Goal: Task Accomplishment & Management: Use online tool/utility

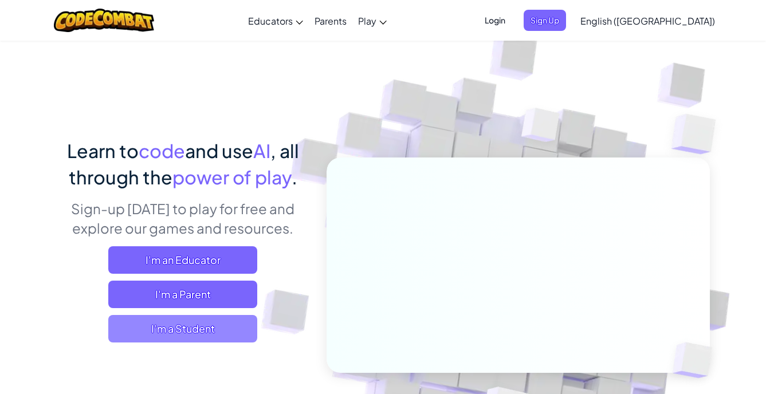
click at [195, 327] on span "I'm a Student" at bounding box center [182, 328] width 149 height 27
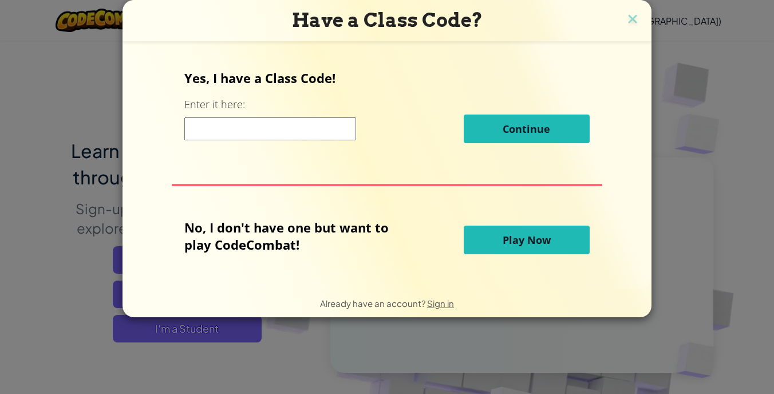
click at [522, 244] on span "Play Now" at bounding box center [527, 240] width 48 height 14
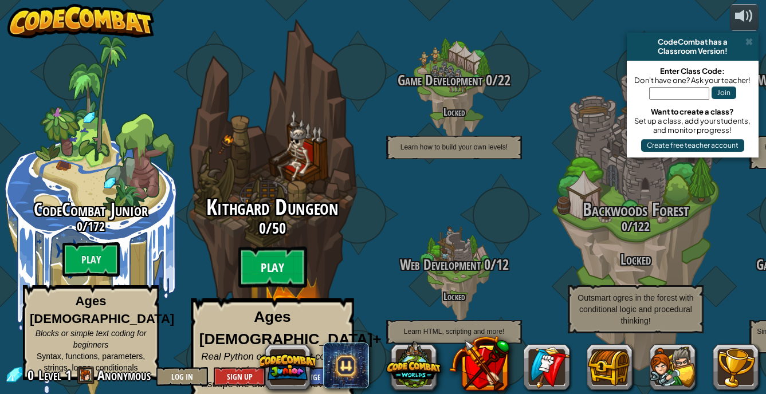
click at [282, 262] on btn "Play" at bounding box center [272, 267] width 69 height 41
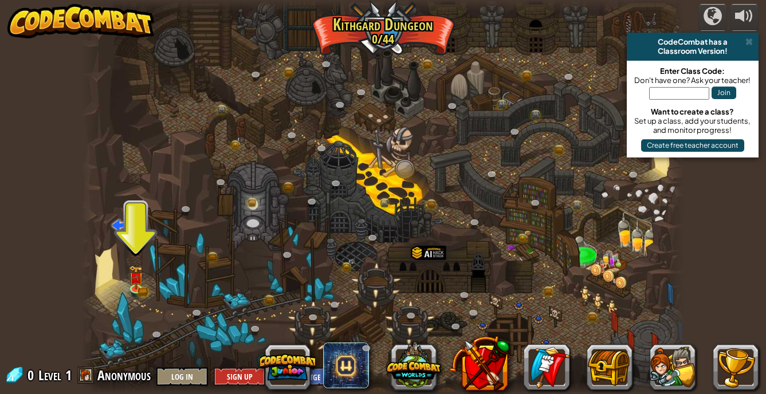
drag, startPoint x: 510, startPoint y: 280, endPoint x: 447, endPoint y: 265, distance: 65.4
click at [504, 280] on div at bounding box center [382, 197] width 603 height 394
click at [445, 263] on div "Twisted Canyon (Locked) Challenge: collect the most gold using all the programm…" at bounding box center [382, 197] width 603 height 394
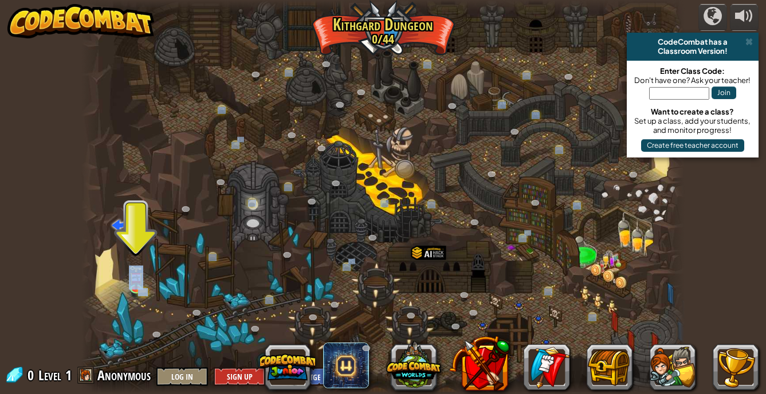
drag, startPoint x: 442, startPoint y: 261, endPoint x: 261, endPoint y: 245, distance: 182.3
click at [261, 245] on div "Twisted Canyon (Locked) Challenge: collect the most gold using all the programm…" at bounding box center [382, 197] width 603 height 394
click at [139, 276] on img at bounding box center [136, 272] width 9 height 9
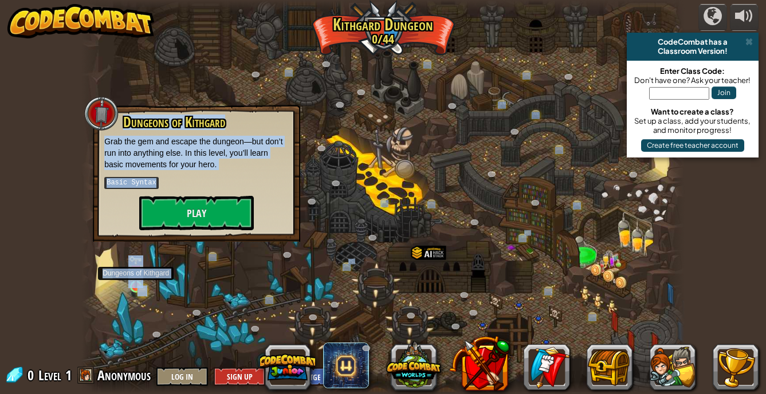
click at [139, 276] on img at bounding box center [136, 272] width 9 height 9
drag, startPoint x: 139, startPoint y: 276, endPoint x: 198, endPoint y: 209, distance: 89.3
click at [198, 209] on button "Play" at bounding box center [196, 213] width 115 height 34
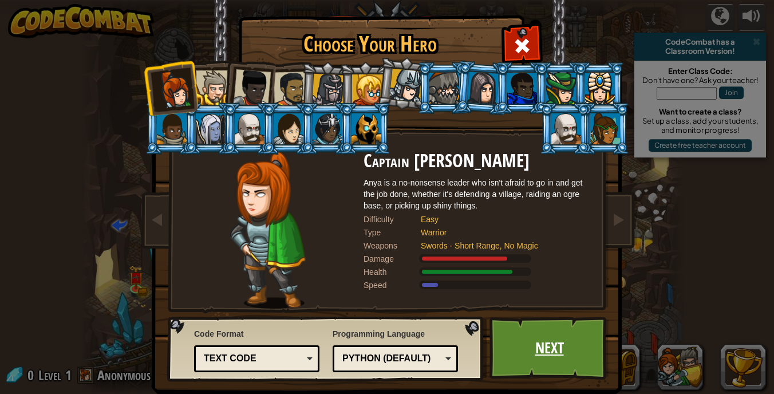
click at [563, 353] on link "Next" at bounding box center [550, 348] width 120 height 63
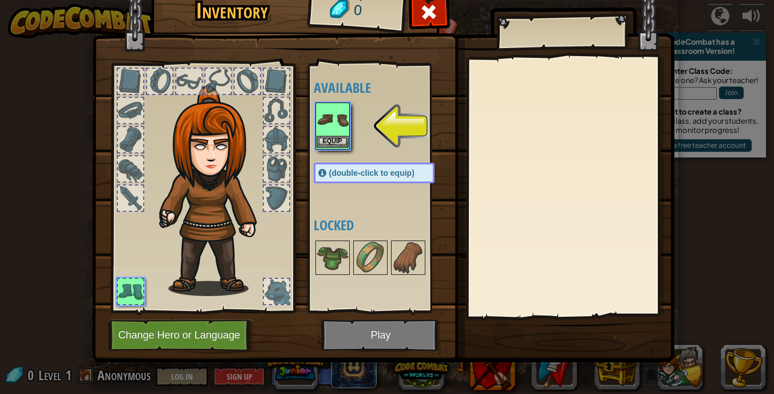
click at [325, 134] on img at bounding box center [333, 120] width 32 height 32
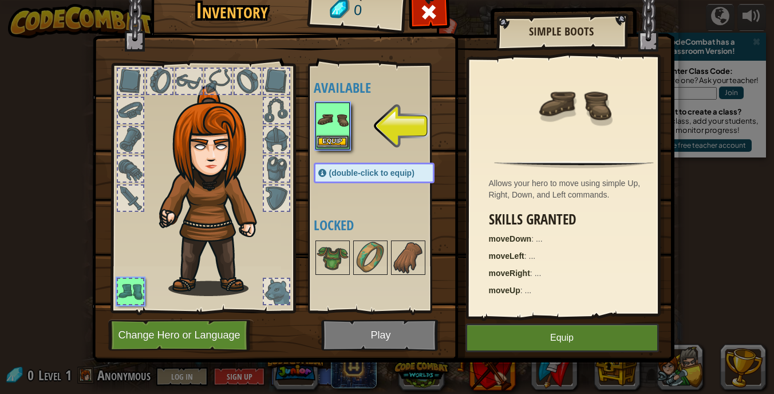
click at [325, 134] on img at bounding box center [333, 120] width 32 height 32
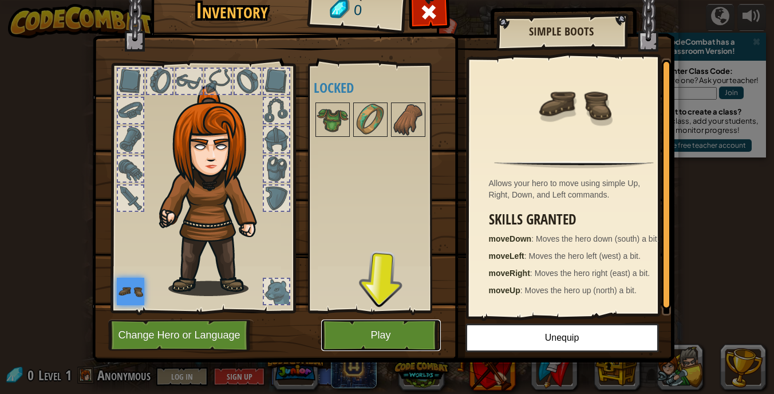
click at [383, 336] on button "Play" at bounding box center [381, 336] width 120 height 32
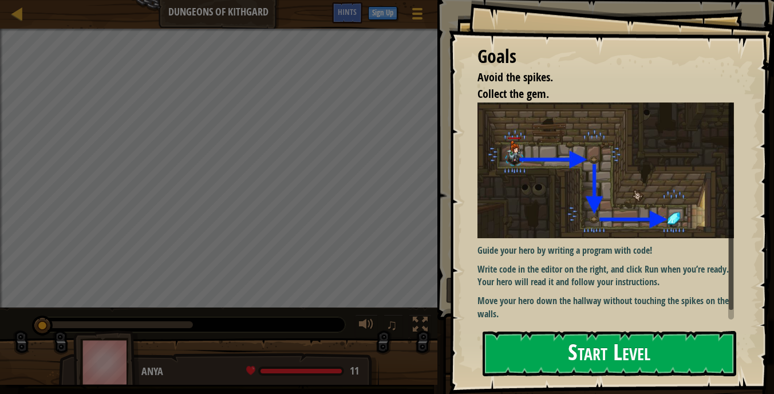
click at [545, 343] on button "Start Level" at bounding box center [610, 353] width 254 height 45
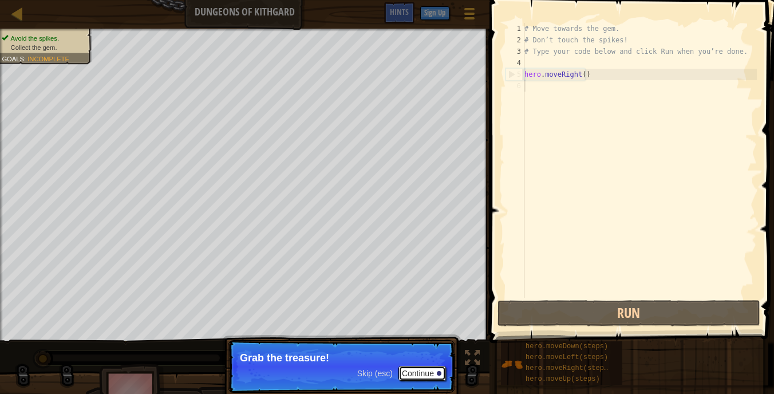
click at [410, 373] on button "Continue" at bounding box center [423, 373] width 48 height 15
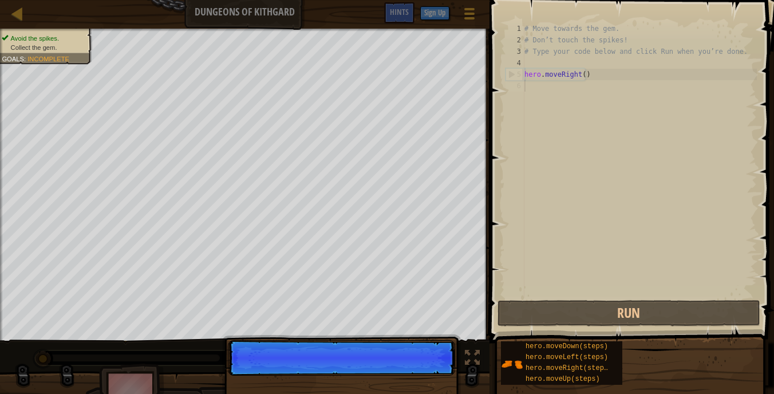
scroll to position [5, 0]
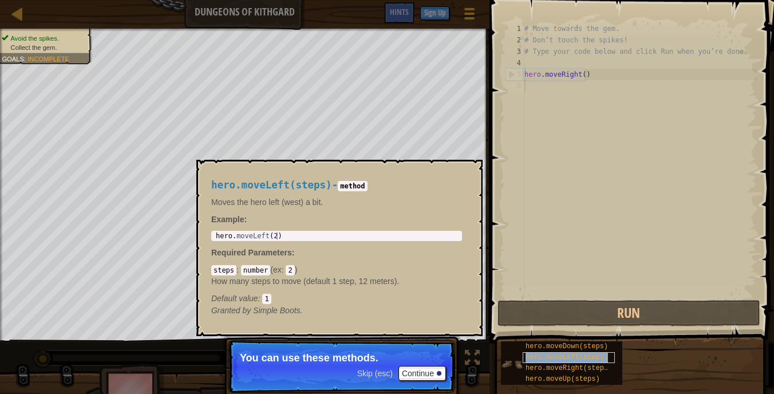
click at [540, 353] on div "hero.moveLeft(steps)" at bounding box center [569, 357] width 92 height 11
drag, startPoint x: 540, startPoint y: 353, endPoint x: 653, endPoint y: 214, distance: 179.1
click at [653, 214] on div "# Move towards the gem. # Don’t touch the spikes! # Type your code below and cl…" at bounding box center [639, 172] width 235 height 298
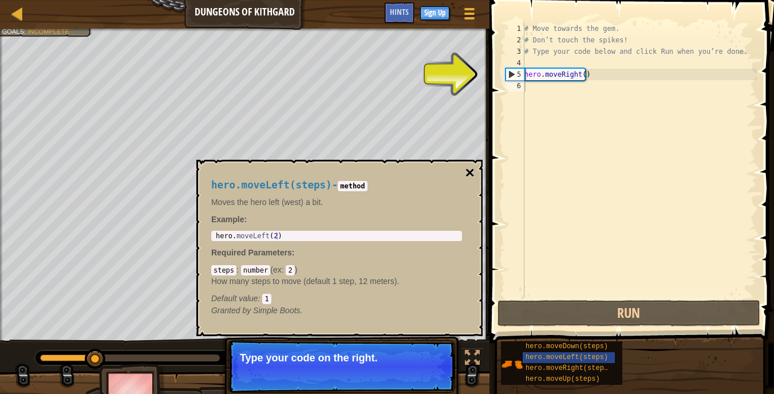
click at [473, 168] on button "×" at bounding box center [470, 173] width 9 height 16
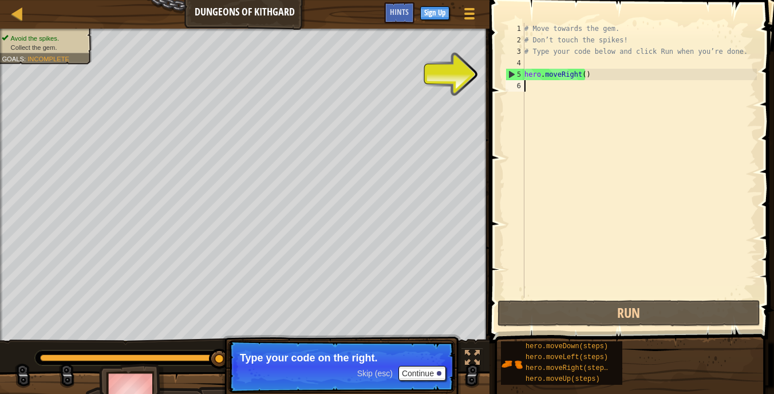
click at [508, 68] on div "4" at bounding box center [515, 62] width 19 height 11
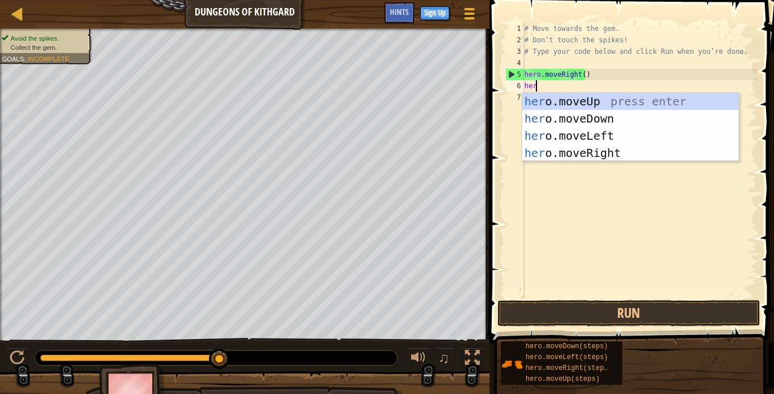
type textarea "hero"
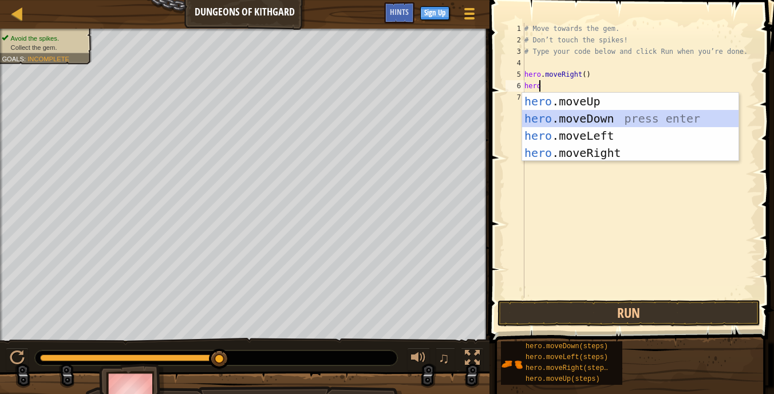
click at [585, 120] on div "hero .moveUp press enter hero .moveDown press enter hero .moveLeft press enter …" at bounding box center [630, 144] width 217 height 103
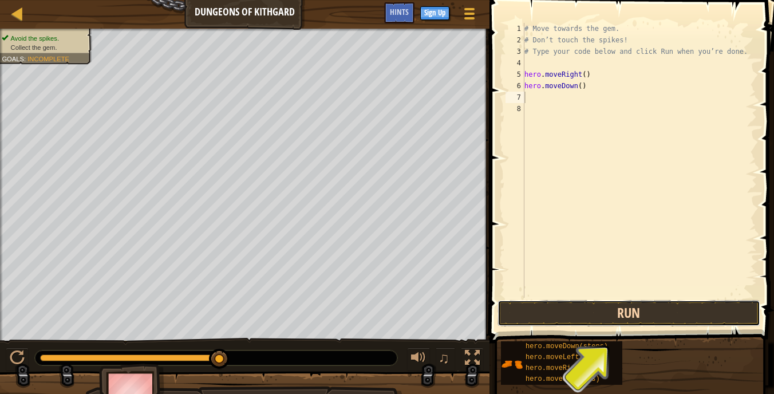
click at [652, 317] on button "Run" at bounding box center [629, 313] width 263 height 26
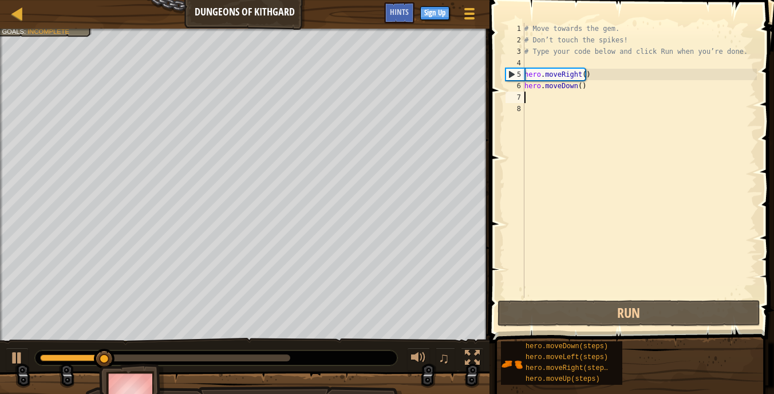
click at [562, 90] on div "# Move towards the gem. # Don’t touch the spikes! # Type your code below and cl…" at bounding box center [639, 172] width 235 height 298
type textarea "hero.moveDown()"
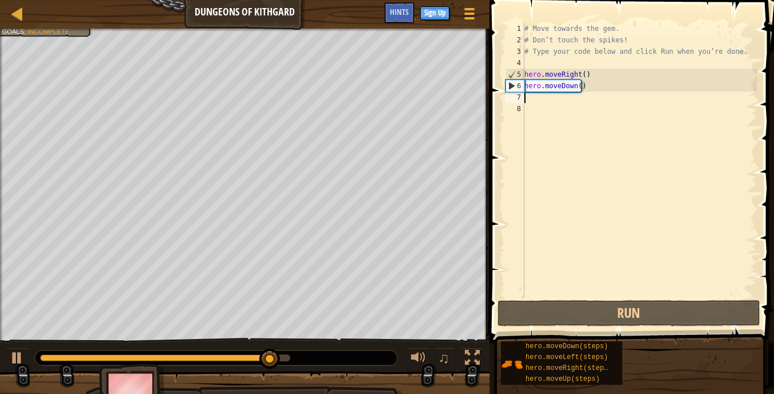
click at [531, 97] on div "# Move towards the gem. # Don’t touch the spikes! # Type your code below and cl…" at bounding box center [639, 172] width 235 height 298
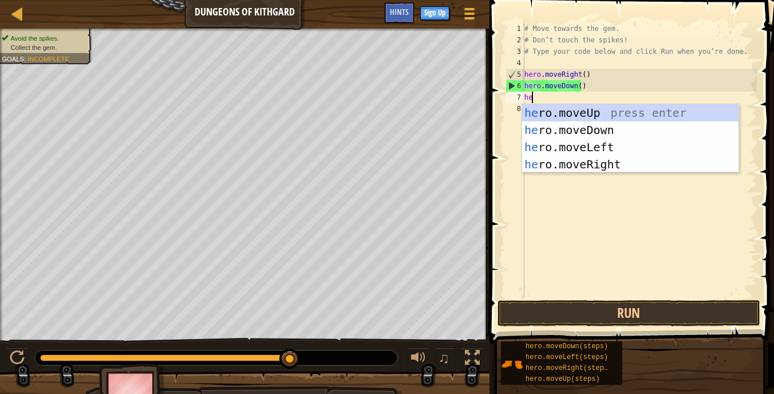
type textarea "her"
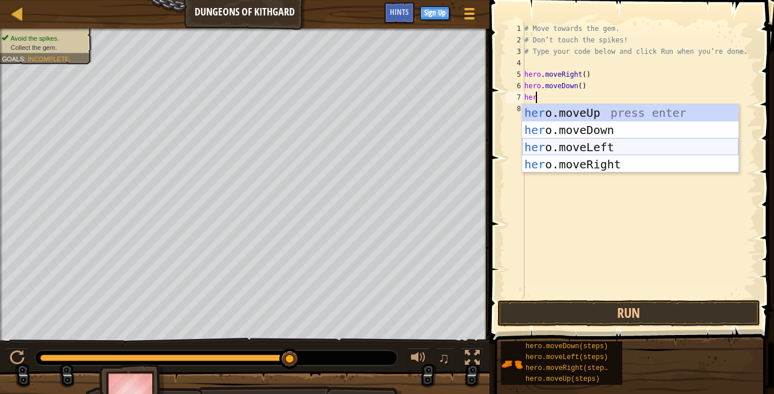
click at [565, 141] on div "her o.moveUp press enter her o.moveDown press enter her o.moveLeft press enter …" at bounding box center [630, 155] width 217 height 103
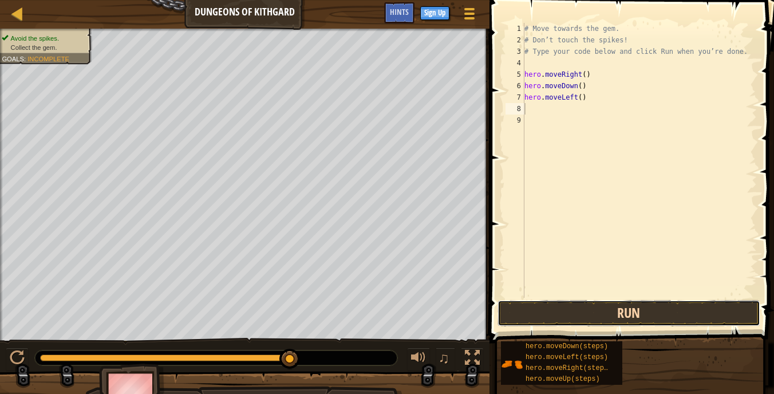
click at [642, 310] on button "Run" at bounding box center [629, 313] width 263 height 26
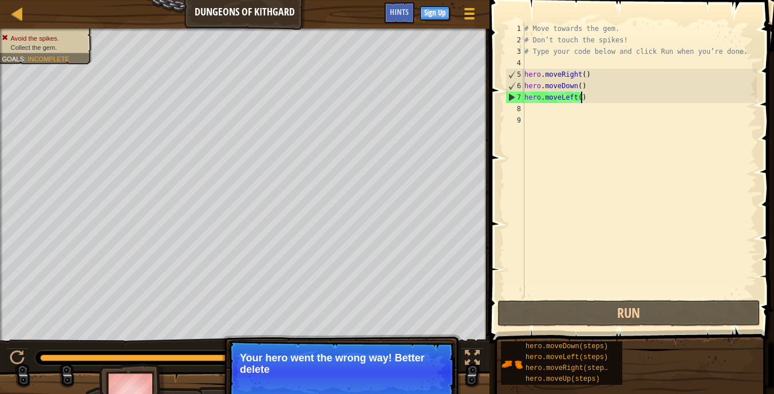
click at [580, 94] on div "# Move towards the gem. # Don’t touch the spikes! # Type your code below and cl…" at bounding box center [639, 172] width 235 height 298
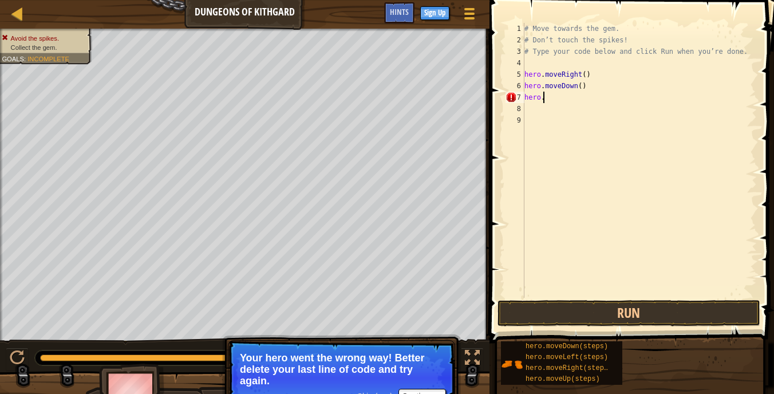
type textarea "hero.r"
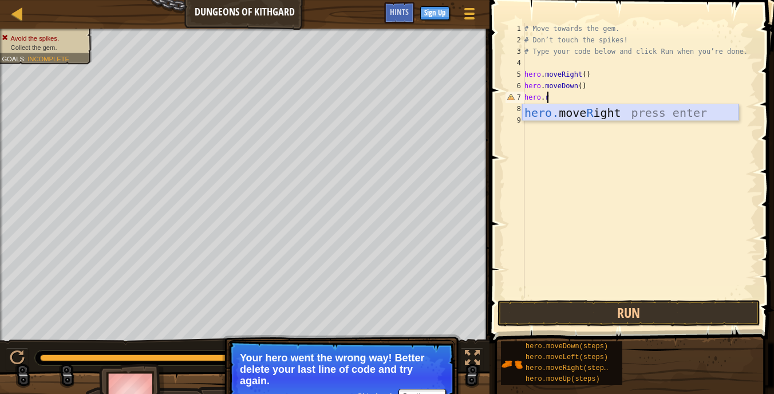
click at [580, 111] on div "hero. move R ight press enter" at bounding box center [630, 130] width 217 height 52
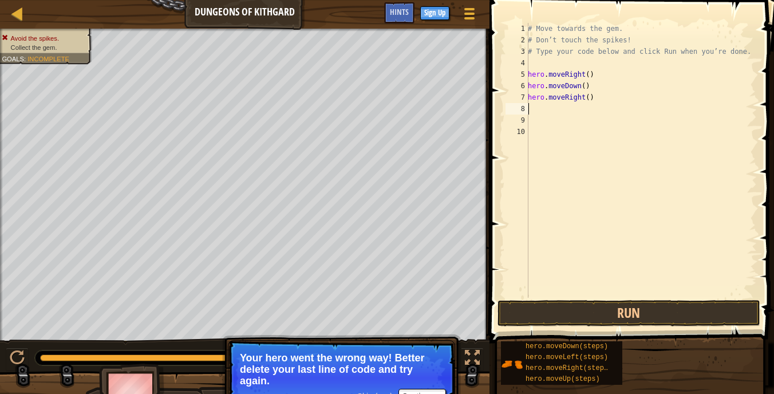
scroll to position [5, 0]
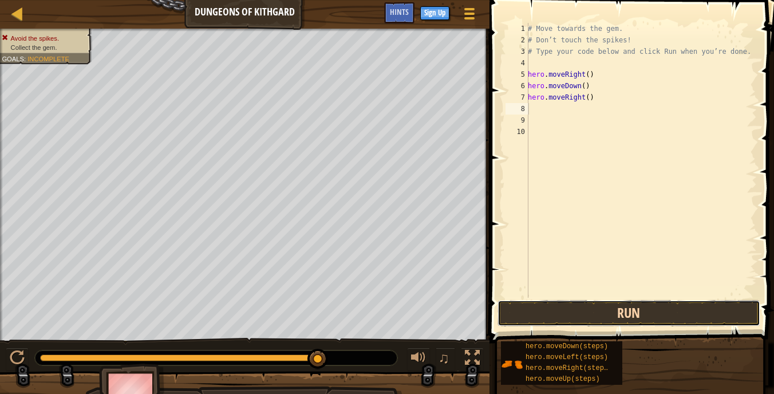
click at [623, 313] on button "Run" at bounding box center [629, 313] width 263 height 26
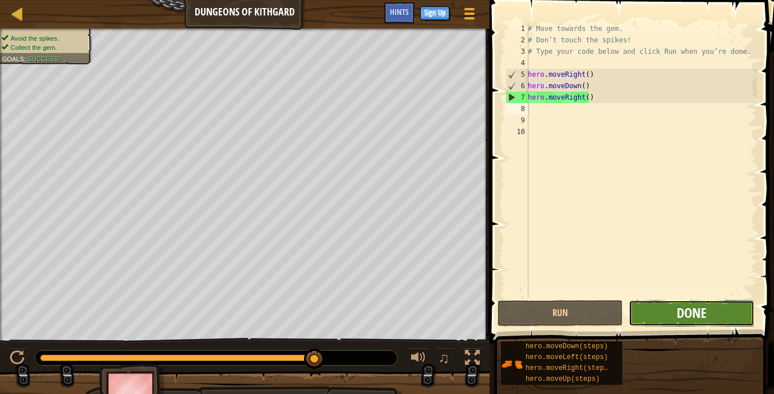
click at [679, 313] on span "Done" at bounding box center [692, 313] width 30 height 18
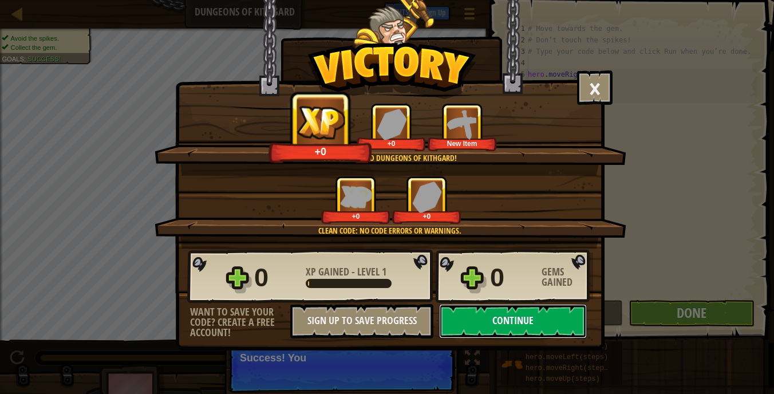
click at [558, 321] on button "Continue" at bounding box center [513, 321] width 148 height 34
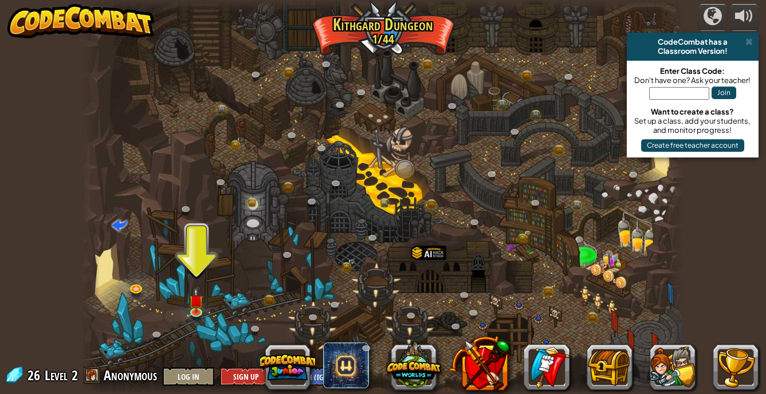
click at [748, 37] on span at bounding box center [748, 41] width 7 height 9
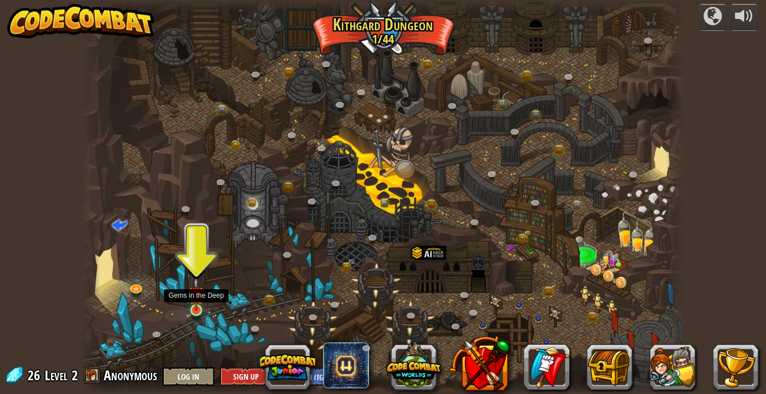
click at [193, 304] on img at bounding box center [196, 294] width 15 height 34
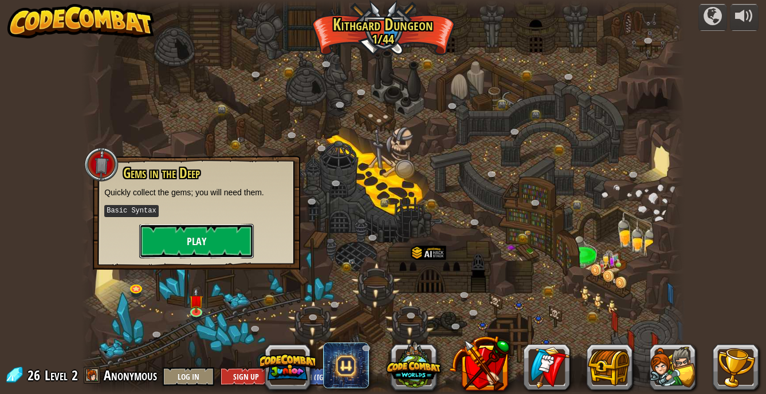
click at [220, 238] on button "Play" at bounding box center [196, 241] width 115 height 34
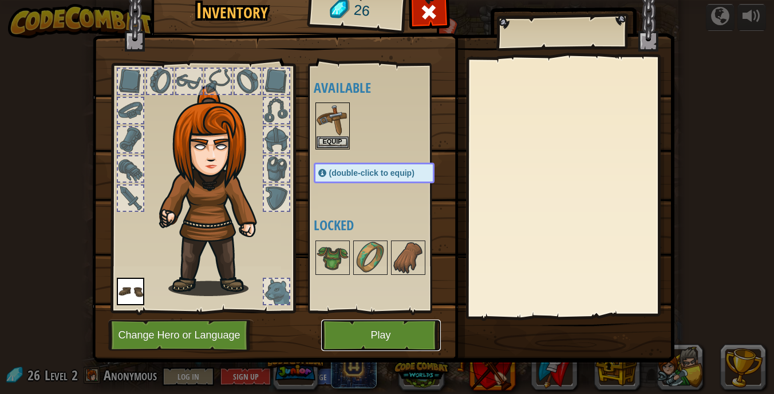
click at [377, 334] on button "Play" at bounding box center [381, 336] width 120 height 32
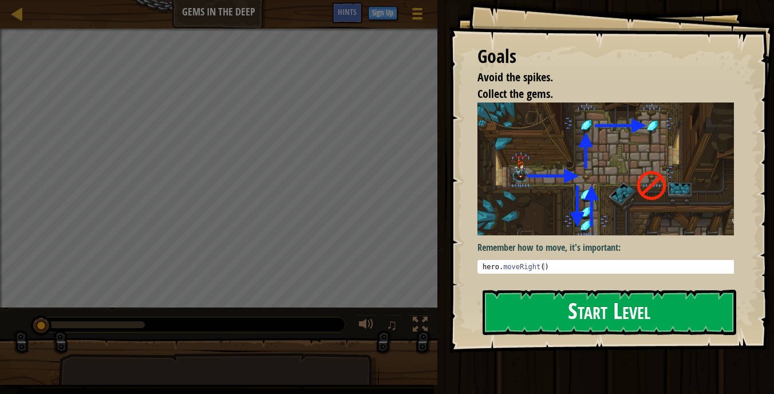
drag, startPoint x: 593, startPoint y: 306, endPoint x: 590, endPoint y: 312, distance: 6.9
click at [590, 312] on button "Start Level" at bounding box center [610, 312] width 254 height 45
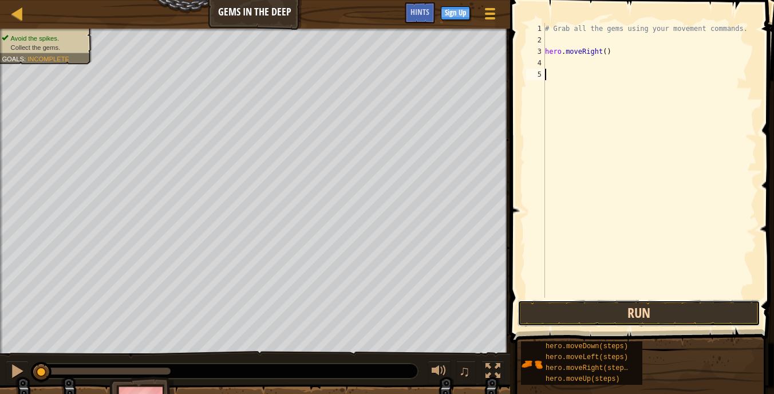
click at [575, 308] on button "Run" at bounding box center [639, 313] width 243 height 26
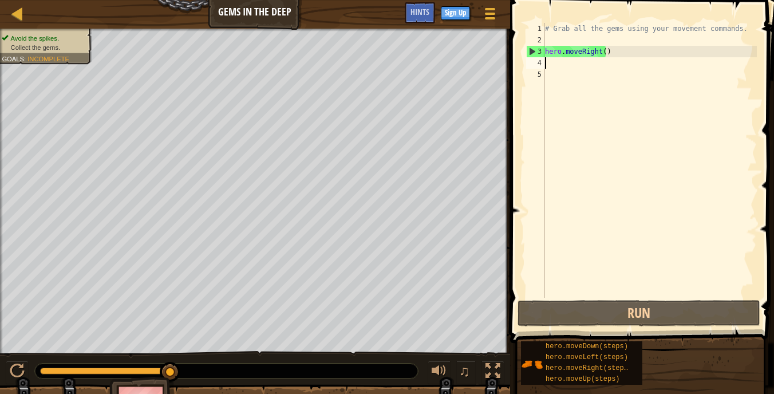
click at [550, 63] on div "# Grab all the gems using your movement commands. hero . moveRight ( )" at bounding box center [650, 172] width 214 height 298
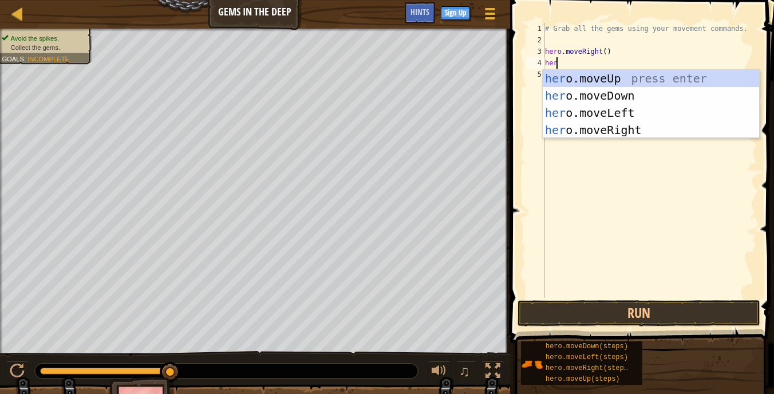
type textarea "hero"
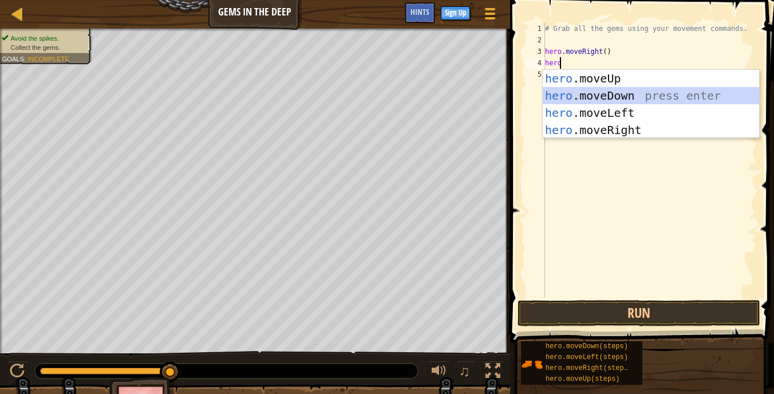
click at [603, 94] on div "hero .moveUp press enter hero .moveDown press enter hero .moveLeft press enter …" at bounding box center [651, 121] width 217 height 103
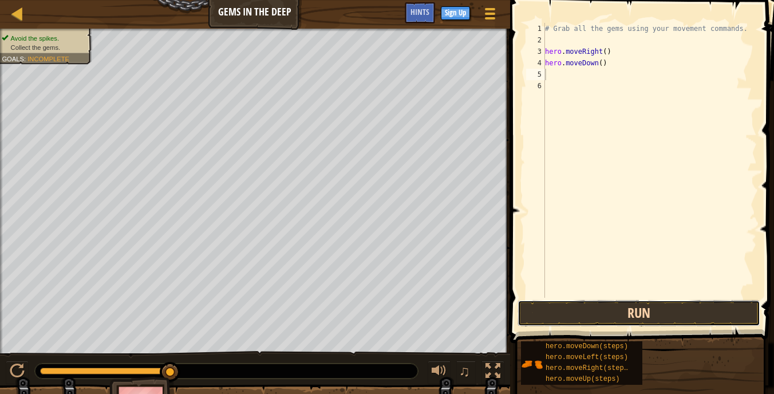
click at [627, 305] on button "Run" at bounding box center [639, 313] width 243 height 26
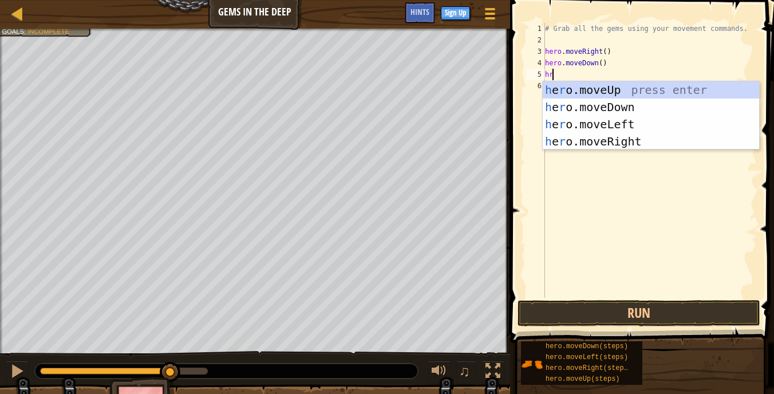
type textarea "h"
click at [608, 86] on div "h ero.moveUp press enter h ero.moveDown press enter h ero.moveLeft press enter …" at bounding box center [651, 132] width 217 height 103
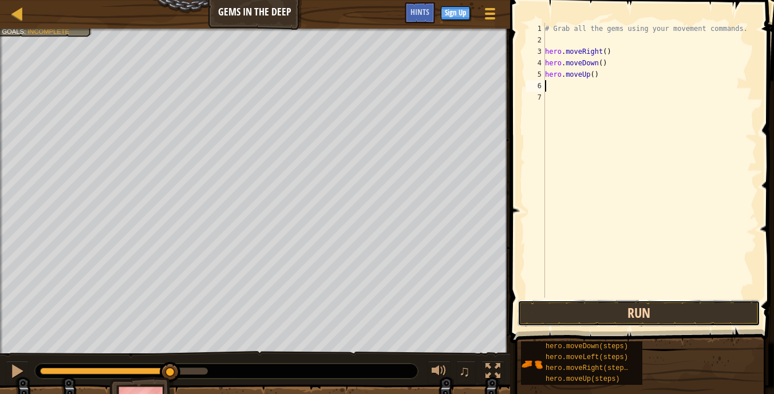
drag, startPoint x: 663, startPoint y: 309, endPoint x: 663, endPoint y: 303, distance: 6.3
click at [662, 309] on button "Run" at bounding box center [639, 313] width 243 height 26
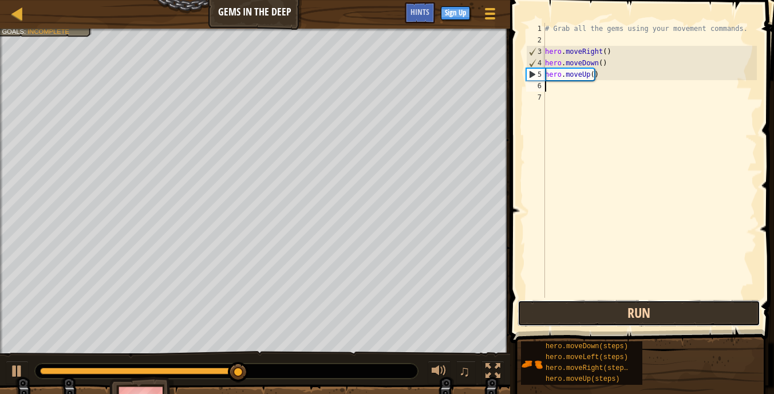
click at [640, 316] on button "Run" at bounding box center [639, 313] width 243 height 26
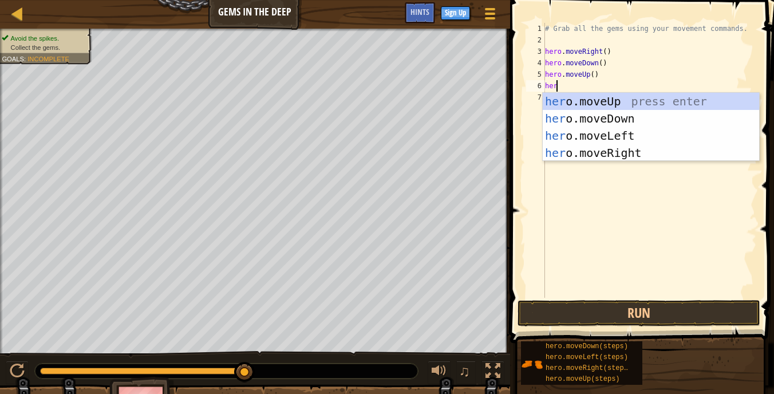
type textarea "hero"
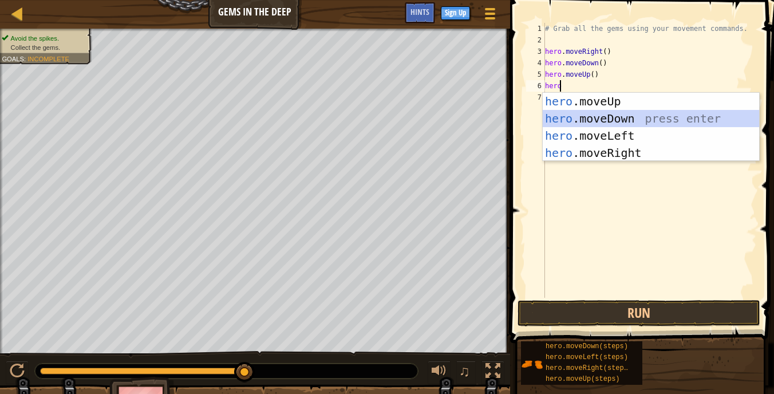
click at [590, 113] on div "hero .moveUp press enter hero .moveDown press enter hero .moveLeft press enter …" at bounding box center [651, 144] width 217 height 103
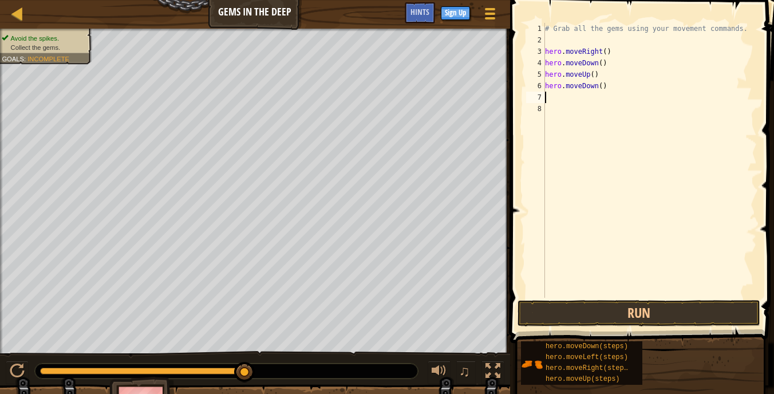
scroll to position [5, 0]
click at [609, 306] on button "Run" at bounding box center [639, 313] width 243 height 26
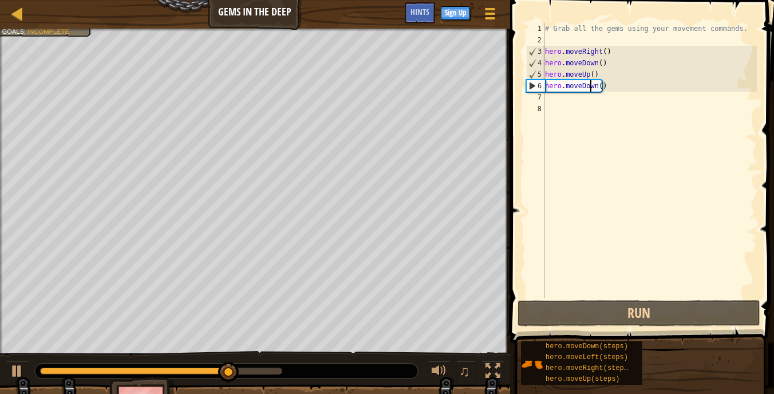
click at [591, 88] on div "# Grab all the gems using your movement commands. hero . moveRight ( ) hero . m…" at bounding box center [650, 172] width 214 height 298
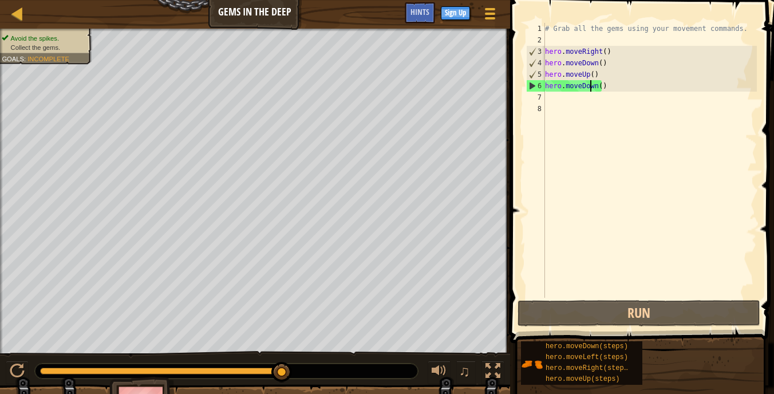
click at [599, 88] on div "# Grab all the gems using your movement commands. hero . moveRight ( ) hero . m…" at bounding box center [650, 172] width 214 height 298
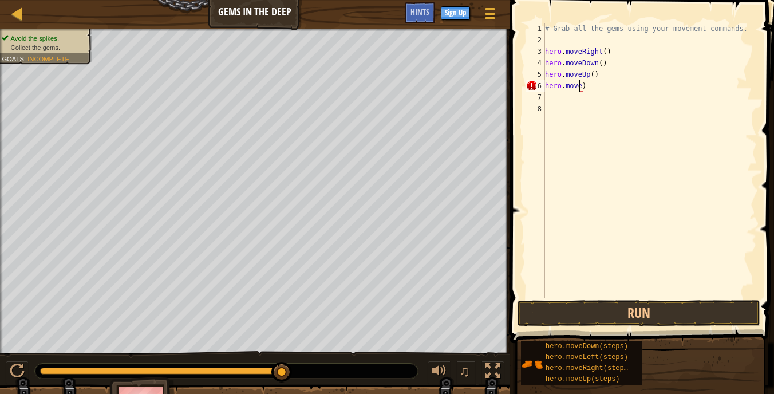
scroll to position [5, 3]
type textarea "hero.moveUp()"
click at [644, 311] on button "Run" at bounding box center [639, 313] width 243 height 26
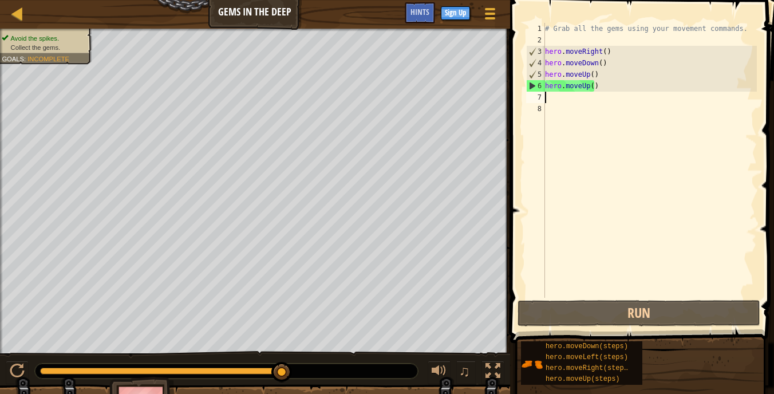
click at [549, 97] on div "# Grab all the gems using your movement commands. hero . moveRight ( ) hero . m…" at bounding box center [650, 172] width 214 height 298
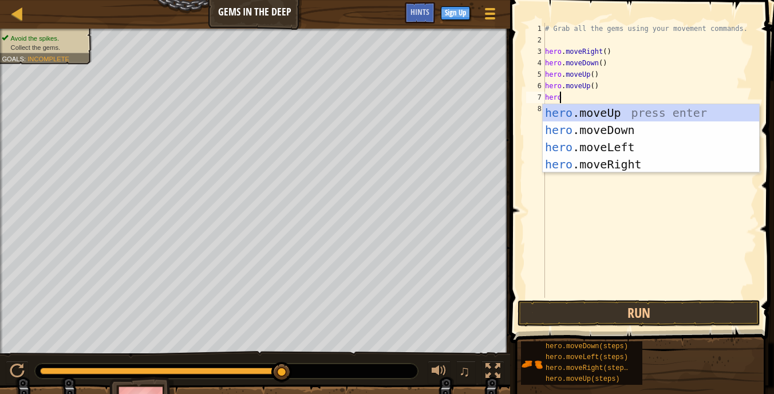
type textarea "hero"
click at [611, 161] on div "hero .moveUp press enter hero .moveDown press enter hero .moveLeft press enter …" at bounding box center [651, 155] width 217 height 103
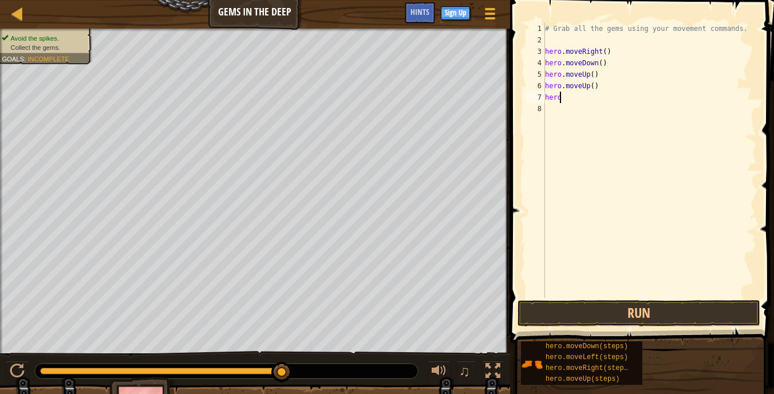
scroll to position [5, 0]
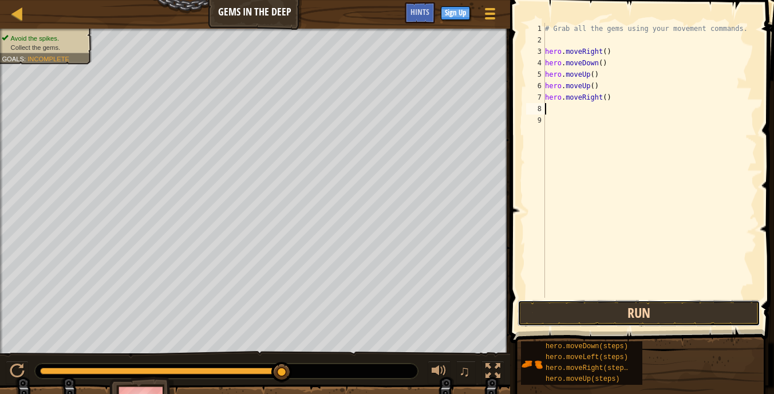
click at [609, 310] on button "Run" at bounding box center [639, 313] width 243 height 26
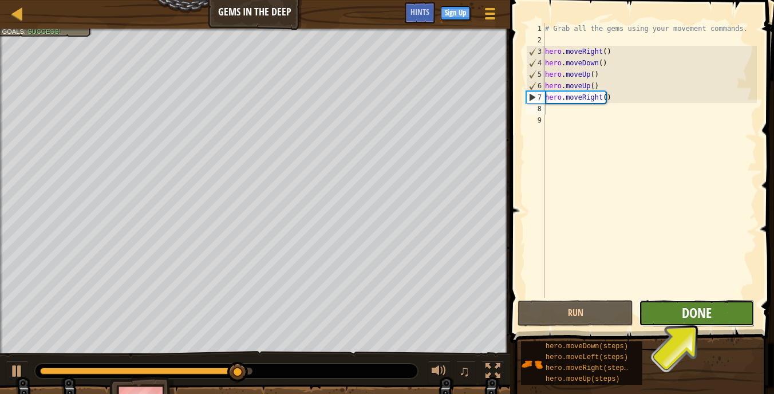
click at [688, 314] on span "Done" at bounding box center [697, 313] width 30 height 18
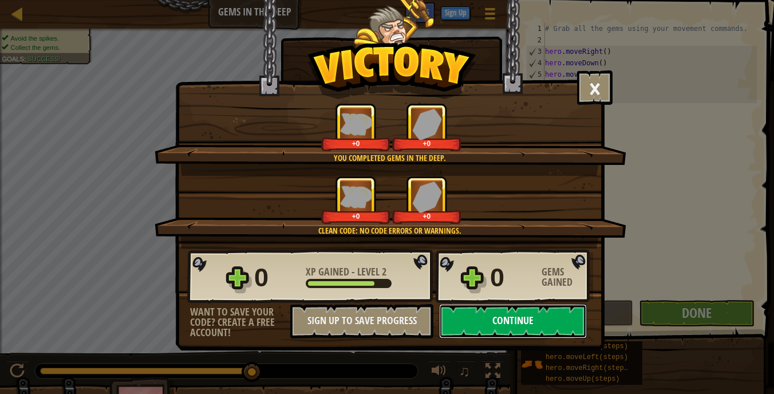
click at [526, 319] on button "Continue" at bounding box center [513, 321] width 148 height 34
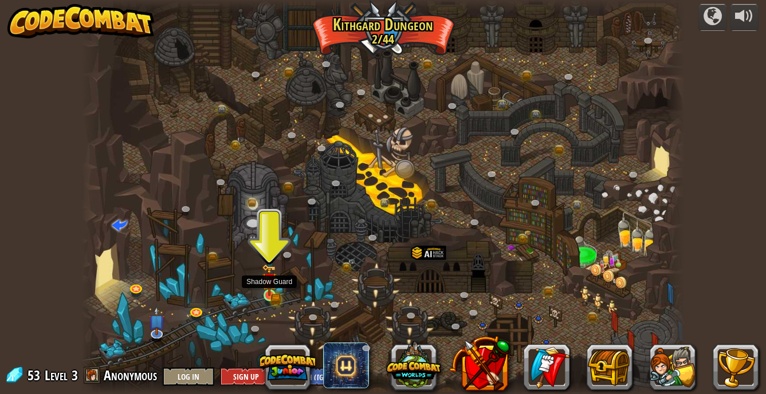
click at [269, 282] on img at bounding box center [269, 280] width 9 height 9
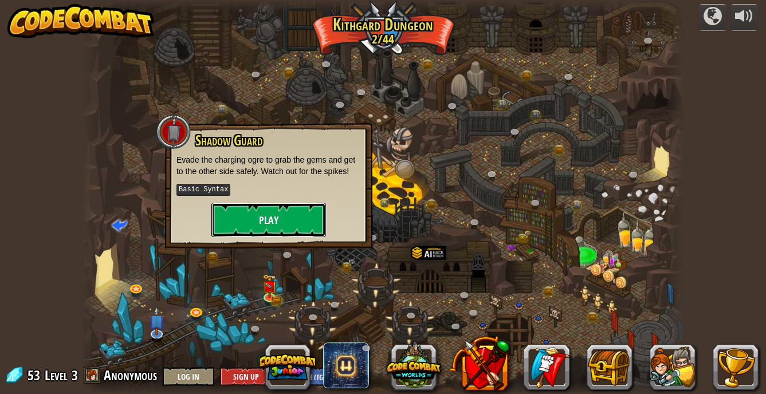
click at [280, 218] on button "Play" at bounding box center [268, 220] width 115 height 34
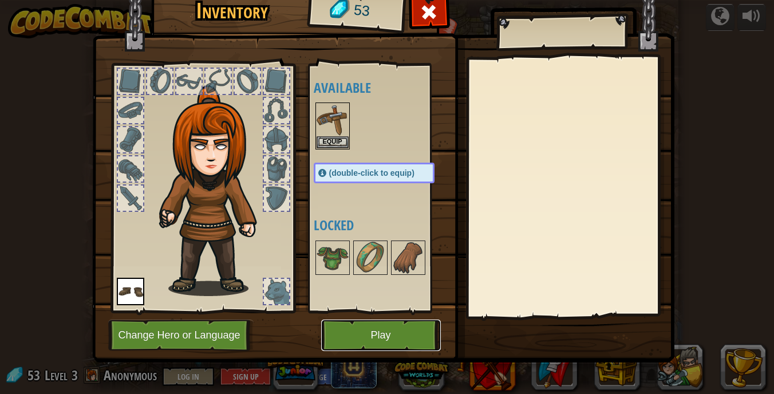
click at [373, 339] on button "Play" at bounding box center [381, 336] width 120 height 32
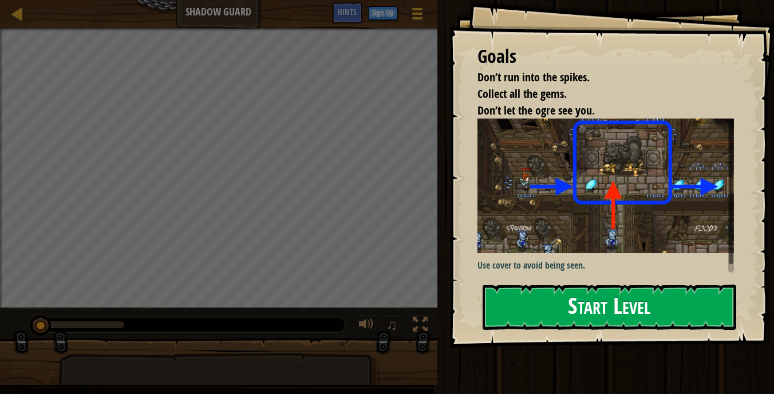
drag, startPoint x: 601, startPoint y: 299, endPoint x: 585, endPoint y: 303, distance: 16.5
click at [597, 301] on button "Start Level" at bounding box center [610, 307] width 254 height 45
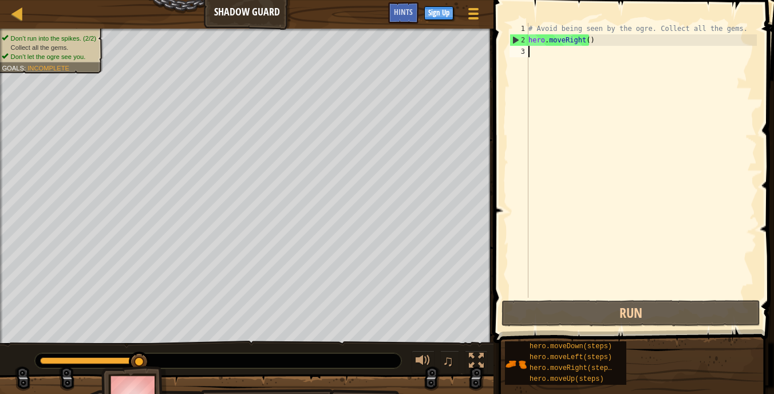
type textarea "h"
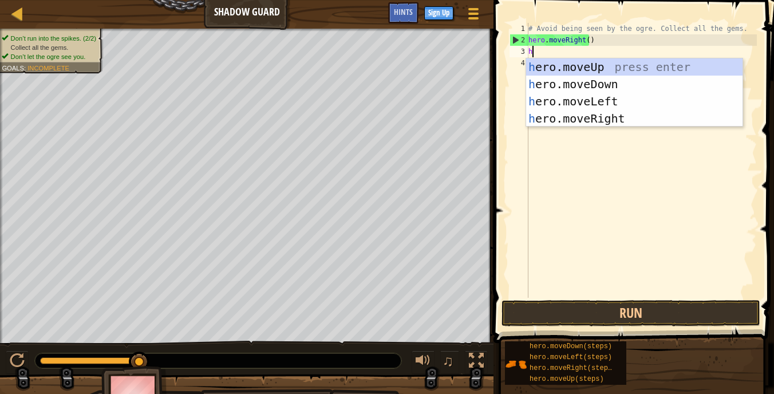
scroll to position [5, 0]
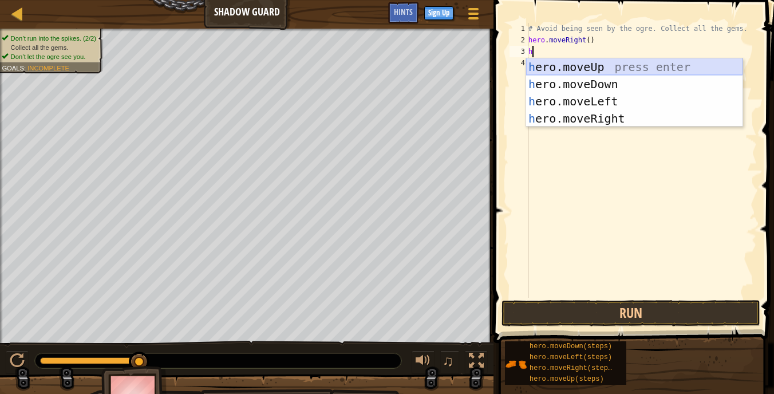
click at [599, 65] on div "h ero.moveUp press enter h ero.moveDown press enter h ero.moveLeft press enter …" at bounding box center [634, 109] width 217 height 103
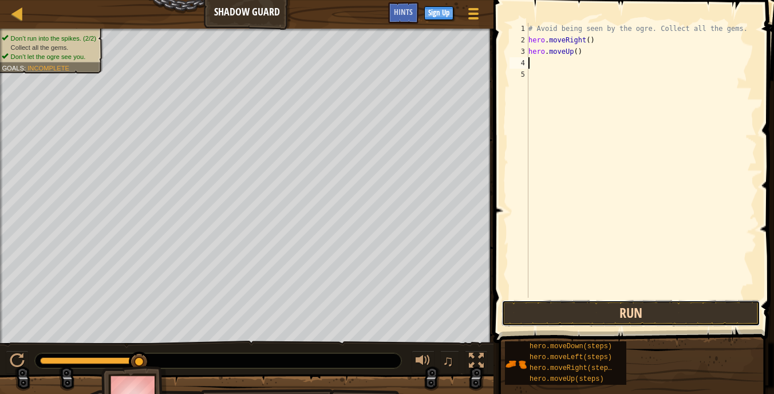
click at [644, 312] on button "Run" at bounding box center [631, 313] width 259 height 26
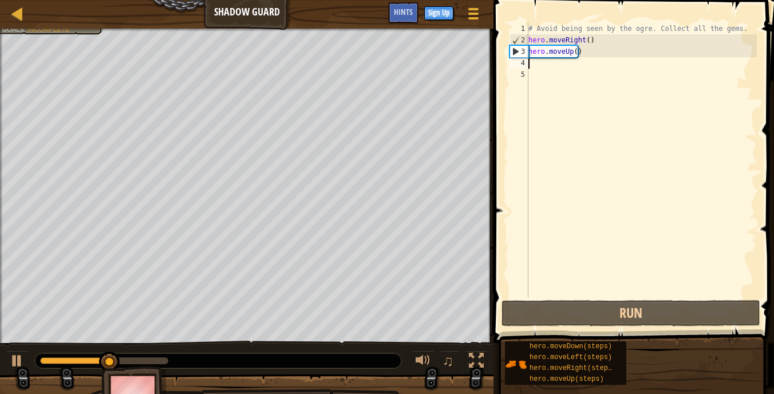
type textarea "h"
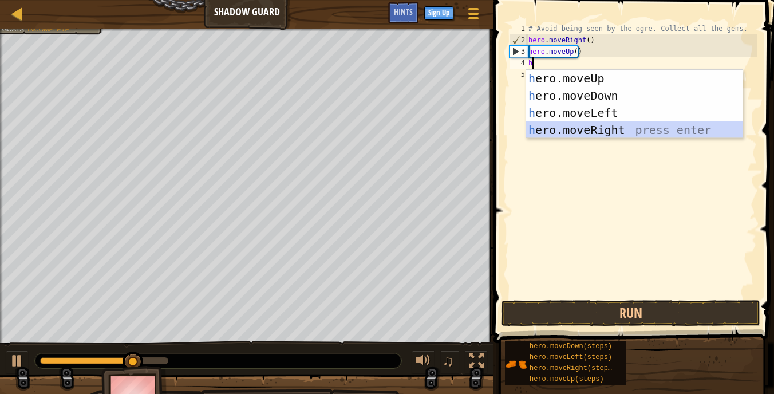
click at [608, 133] on div "h ero.moveUp press enter h ero.moveDown press enter h ero.moveLeft press enter …" at bounding box center [634, 121] width 217 height 103
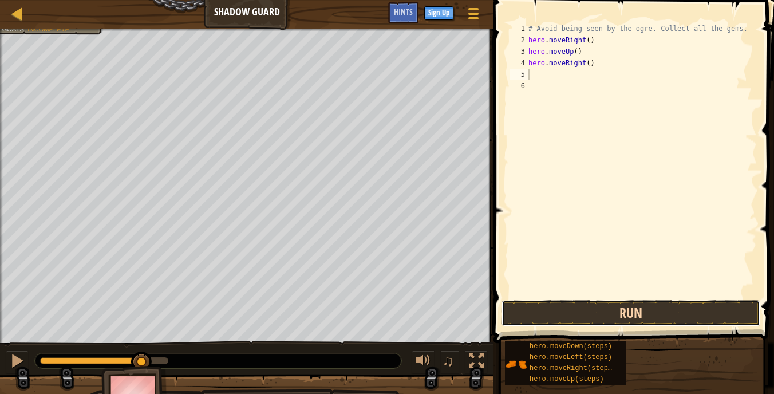
click at [630, 313] on button "Run" at bounding box center [631, 313] width 259 height 26
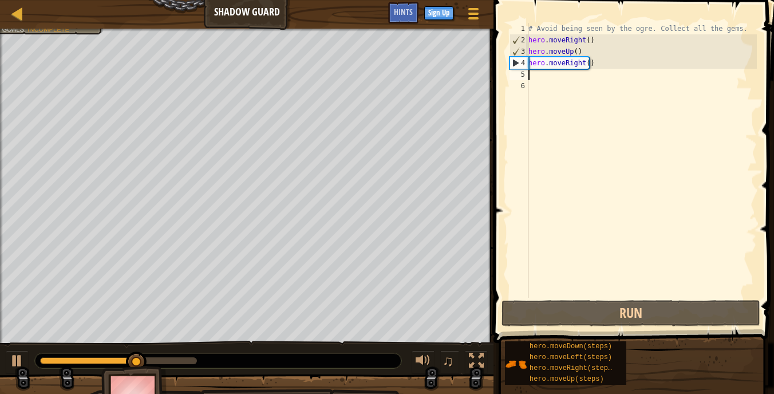
type textarea "h"
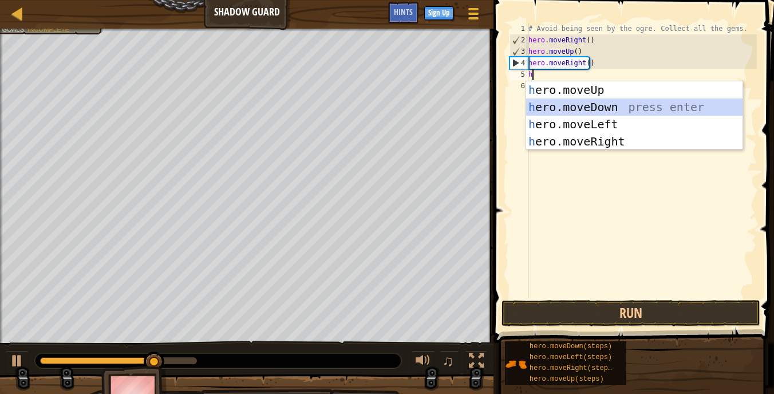
click at [592, 109] on div "h ero.moveUp press enter h ero.moveDown press enter h ero.moveLeft press enter …" at bounding box center [634, 132] width 217 height 103
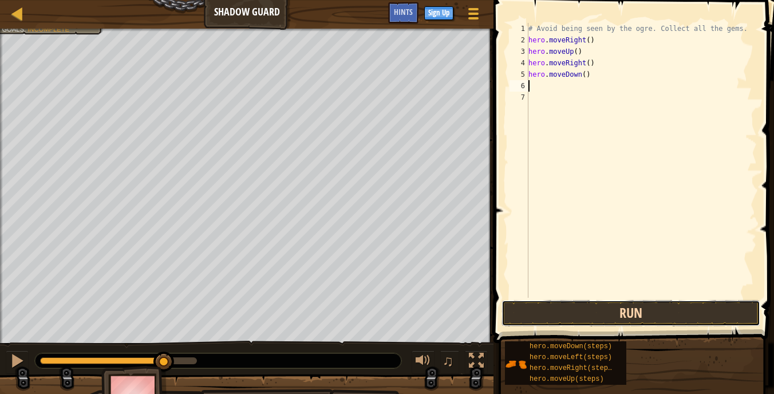
click at [609, 316] on button "Run" at bounding box center [631, 313] width 259 height 26
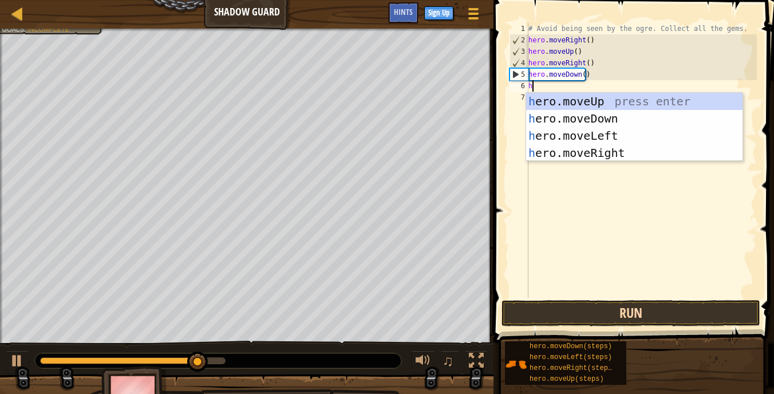
type textarea "he"
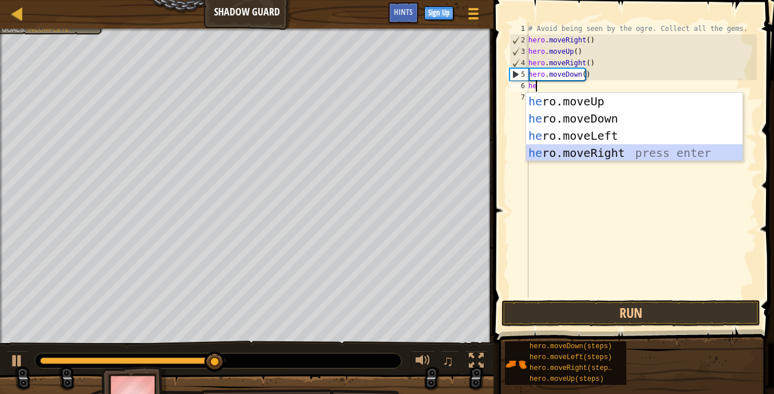
click at [614, 148] on div "he ro.moveUp press enter he ro.moveDown press enter he ro.moveLeft press enter …" at bounding box center [634, 144] width 217 height 103
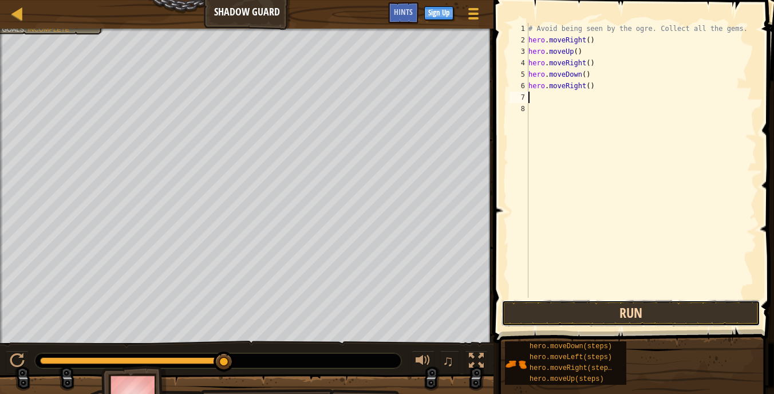
click at [610, 309] on button "Run" at bounding box center [631, 313] width 259 height 26
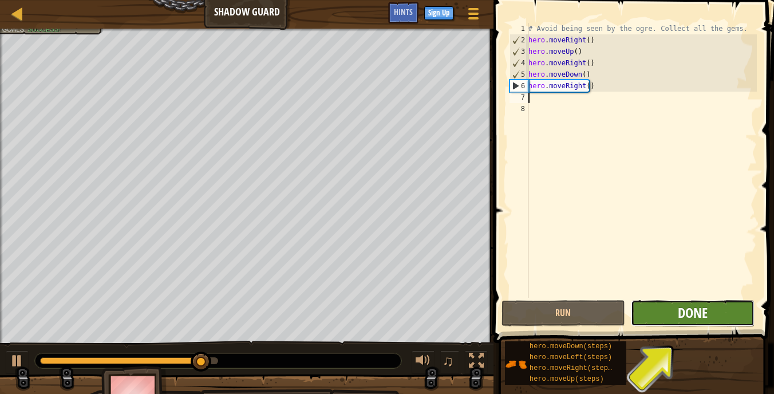
click at [678, 306] on span "Done" at bounding box center [693, 313] width 30 height 18
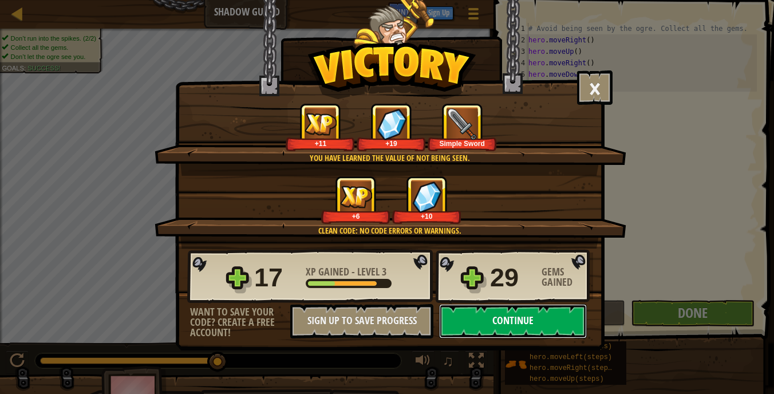
click at [466, 309] on button "Continue" at bounding box center [513, 321] width 148 height 34
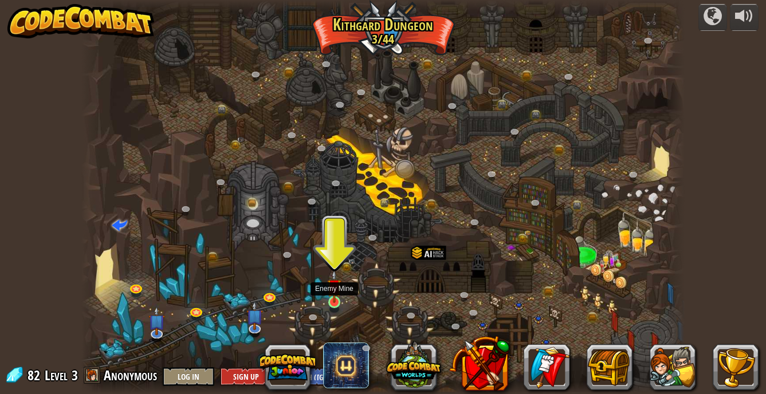
click at [331, 294] on img at bounding box center [334, 287] width 15 height 34
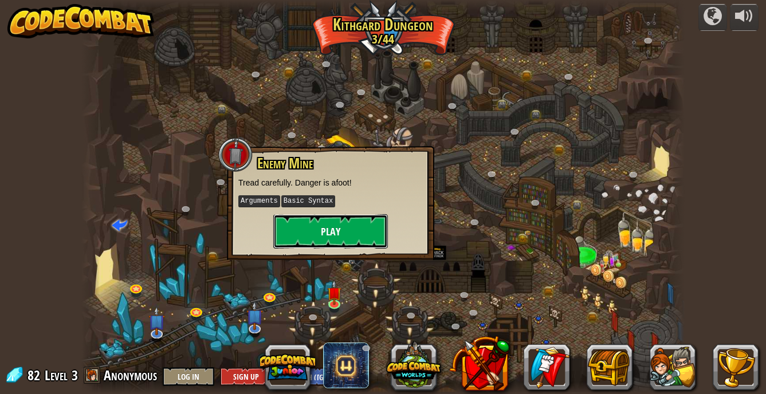
click at [331, 224] on button "Play" at bounding box center [330, 231] width 115 height 34
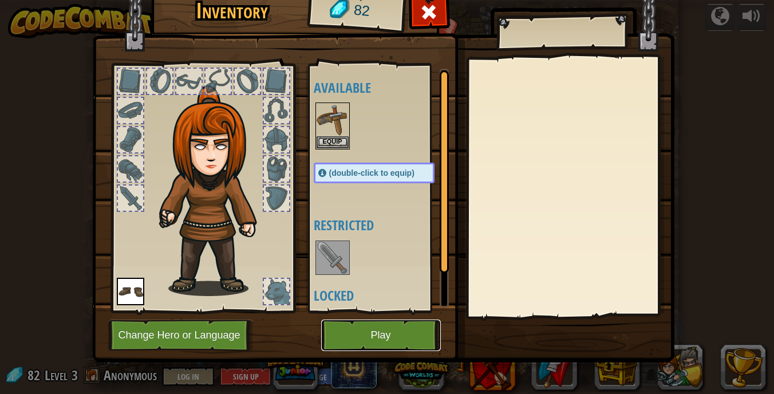
click at [369, 328] on button "Play" at bounding box center [381, 336] width 120 height 32
